Goal: Navigation & Orientation: Find specific page/section

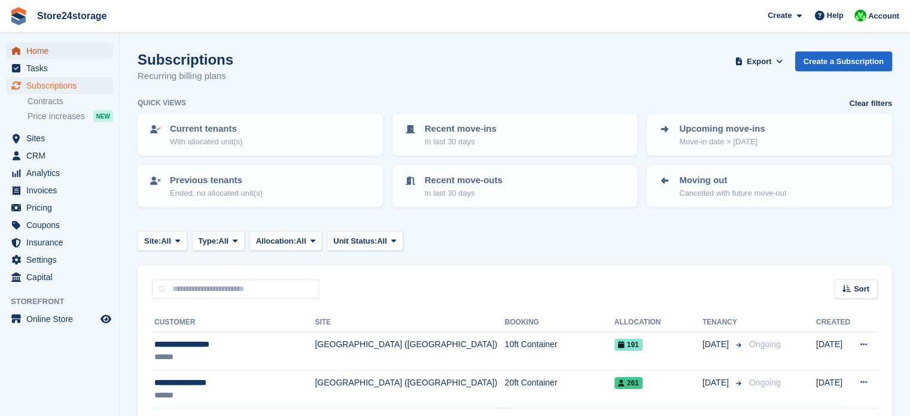
drag, startPoint x: 0, startPoint y: 0, endPoint x: 61, endPoint y: 52, distance: 80.2
click at [61, 52] on span "Home" at bounding box center [62, 50] width 72 height 17
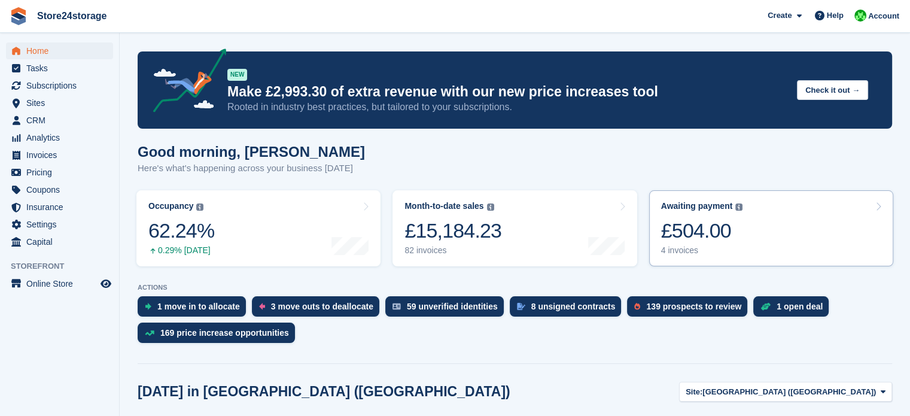
click at [727, 217] on div "Awaiting payment The total outstanding balance on all open invoices. £504.00 4 …" at bounding box center [702, 228] width 82 height 54
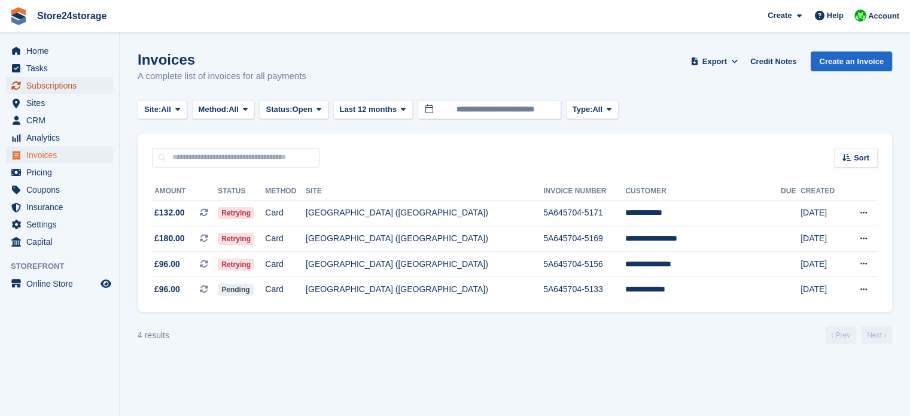
click at [67, 83] on span "Subscriptions" at bounding box center [62, 85] width 72 height 17
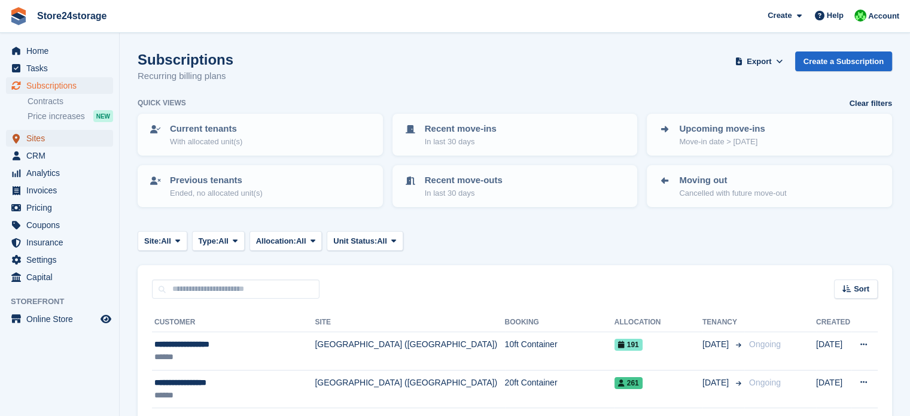
click at [99, 140] on link "Sites" at bounding box center [59, 138] width 107 height 17
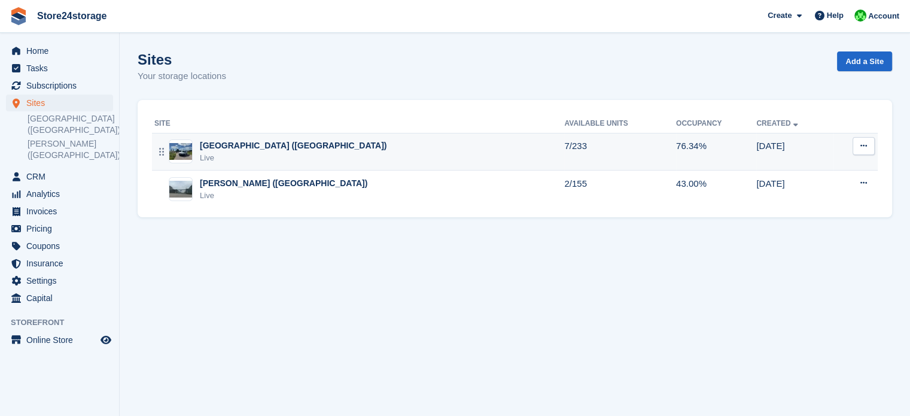
click at [264, 144] on div "[GEOGRAPHIC_DATA] ([GEOGRAPHIC_DATA])" at bounding box center [293, 145] width 187 height 13
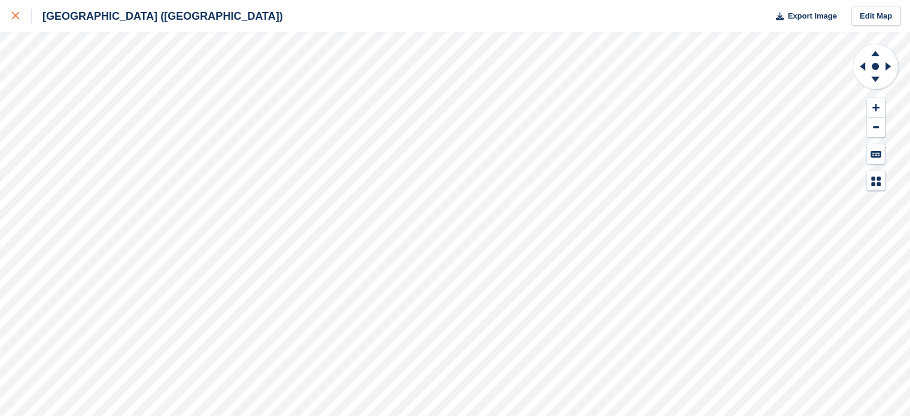
click at [14, 16] on icon at bounding box center [15, 15] width 7 height 7
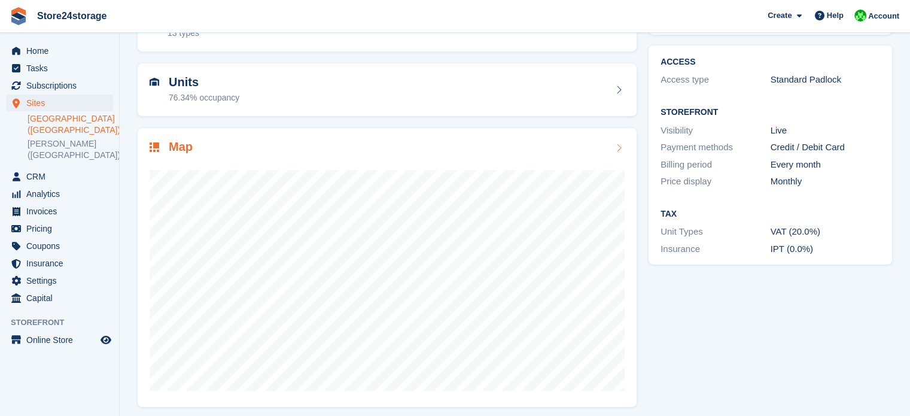
scroll to position [94, 0]
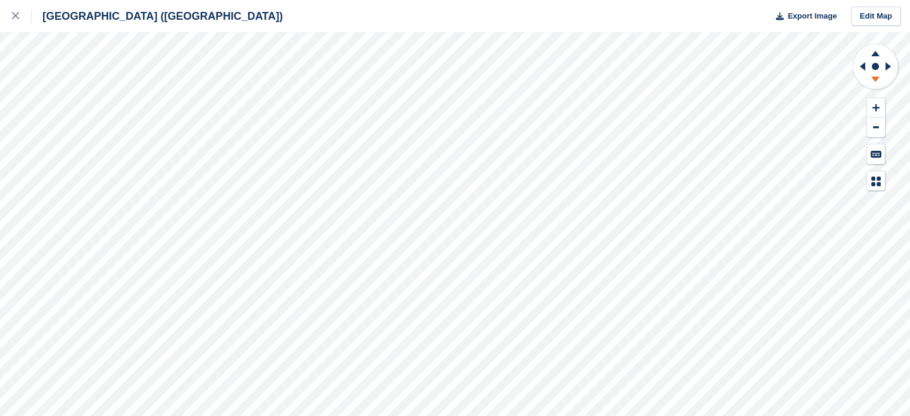
click at [869, 78] on icon at bounding box center [875, 81] width 31 height 15
click at [873, 50] on icon at bounding box center [875, 51] width 31 height 15
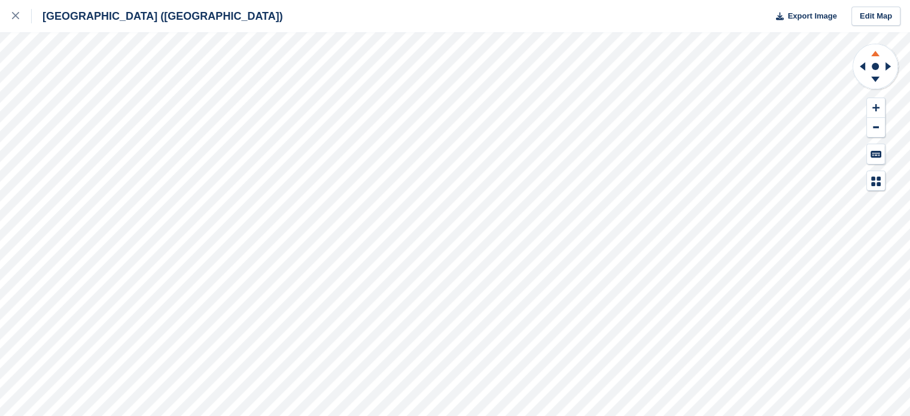
click at [873, 50] on icon at bounding box center [875, 51] width 31 height 15
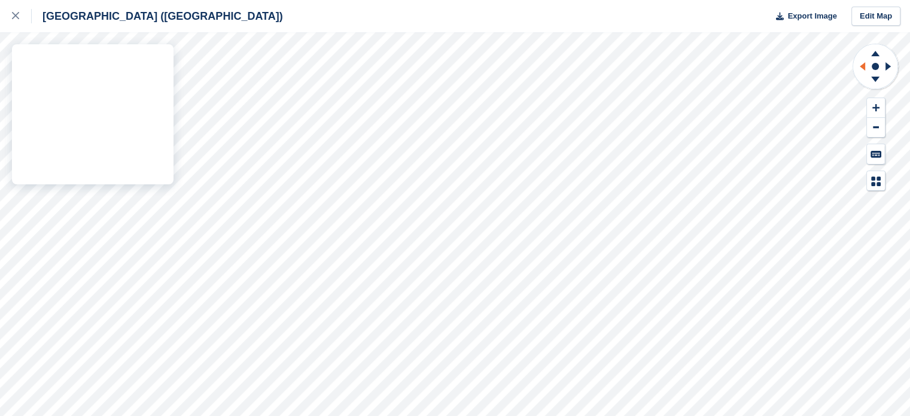
click at [69, 59] on div "[GEOGRAPHIC_DATA] ([GEOGRAPHIC_DATA]) Export Image Edit Map" at bounding box center [455, 208] width 910 height 416
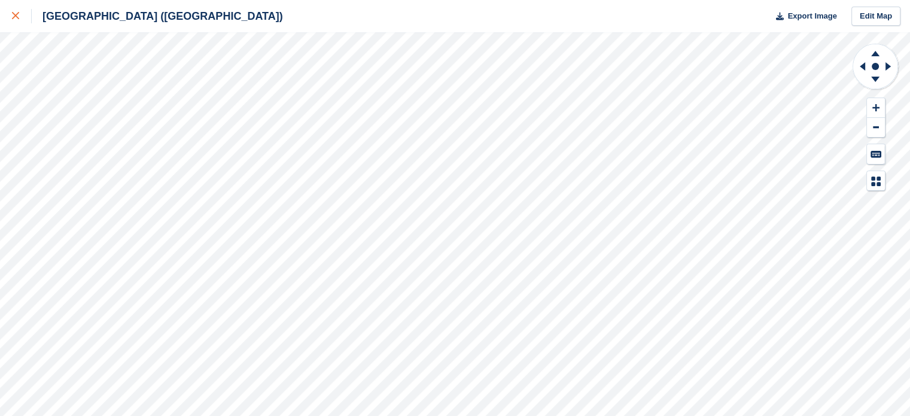
click at [14, 17] on icon at bounding box center [15, 15] width 7 height 7
